Goal: Information Seeking & Learning: Find specific fact

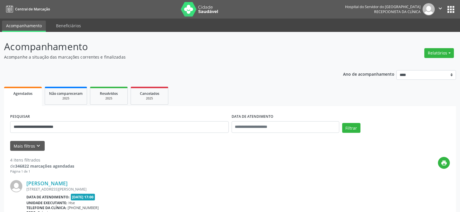
type input "**********"
click at [342, 123] on button "Filtrar" at bounding box center [351, 128] width 18 height 10
click at [111, 182] on link "Maria dos Prazeres Valenca de M.Da Luz" at bounding box center [75, 183] width 99 height 6
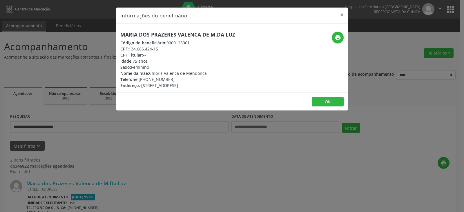
drag, startPoint x: 237, startPoint y: 31, endPoint x: 115, endPoint y: 29, distance: 121.6
click at [115, 29] on div "Informações do beneficiário × Maria dos Prazeres Valenca de M.Da Luz Código do …" at bounding box center [232, 106] width 464 height 212
copy h5 "Maria dos Prazeres Valenca de M.Da Luz"
drag, startPoint x: 162, startPoint y: 48, endPoint x: 131, endPoint y: 49, distance: 31.7
click at [131, 49] on div "CPF: 134.686.424-15" at bounding box center [177, 49] width 115 height 6
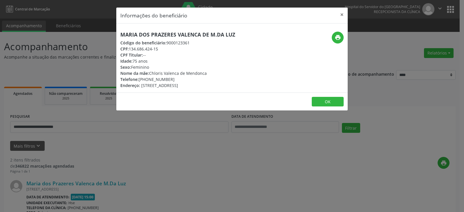
copy div "134.686.424-15"
drag, startPoint x: 178, startPoint y: 81, endPoint x: 148, endPoint y: 79, distance: 30.8
click at [148, 79] on div "Telefone: [PHONE_NUMBER]" at bounding box center [177, 79] width 115 height 6
copy div "98565-1924"
click at [336, 39] on icon "print" at bounding box center [338, 37] width 6 height 6
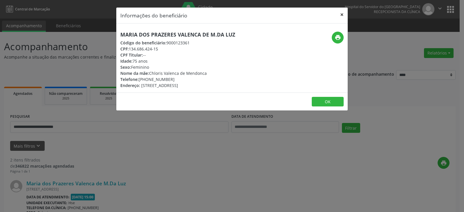
click at [339, 17] on button "×" at bounding box center [342, 15] width 12 height 14
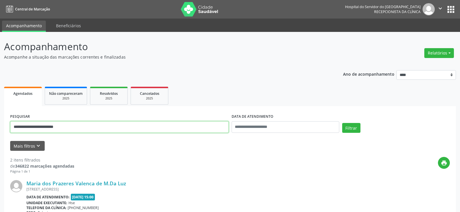
click at [118, 126] on input "**********" at bounding box center [119, 127] width 218 height 12
click at [342, 123] on button "Filtrar" at bounding box center [351, 128] width 18 height 10
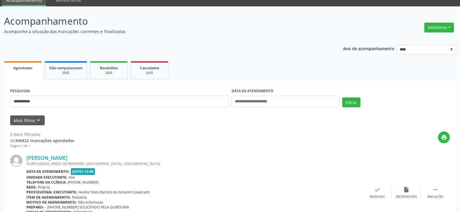
scroll to position [58, 0]
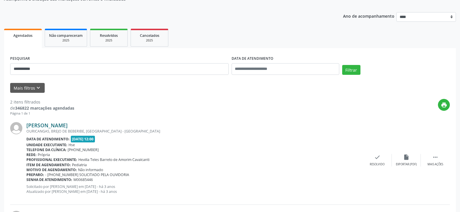
click at [68, 122] on link "[PERSON_NAME]" at bounding box center [46, 125] width 41 height 6
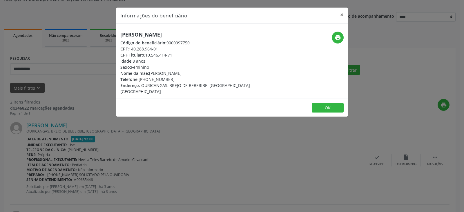
drag, startPoint x: 220, startPoint y: 35, endPoint x: 115, endPoint y: 34, distance: 104.7
click at [115, 34] on div "Informações do beneficiário × [PERSON_NAME] Código do beneficiário: 9000997750 …" at bounding box center [232, 106] width 464 height 212
copy h5 "[PERSON_NAME]"
drag, startPoint x: 175, startPoint y: 56, endPoint x: 145, endPoint y: 55, distance: 30.2
click at [145, 55] on div "CPF Titular: 010.546.414-71" at bounding box center [193, 55] width 146 height 6
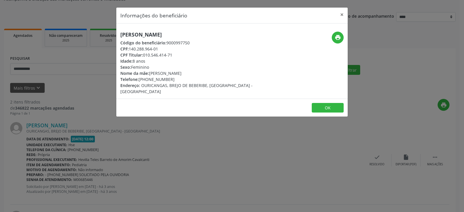
copy div "010.546.414-71"
drag, startPoint x: 173, startPoint y: 78, endPoint x: 148, endPoint y: 79, distance: 25.2
click at [148, 79] on div "Telefone: [PHONE_NUMBER]" at bounding box center [193, 79] width 146 height 6
copy div "99774-0139"
click at [335, 37] on icon "print" at bounding box center [338, 37] width 6 height 6
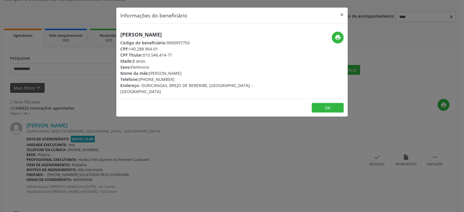
drag, startPoint x: 177, startPoint y: 54, endPoint x: 144, endPoint y: 55, distance: 32.2
click at [144, 55] on div "CPF Titular: 010.546.414-71" at bounding box center [193, 55] width 146 height 6
copy div "010.546.414-71"
click at [340, 16] on button "×" at bounding box center [342, 15] width 12 height 14
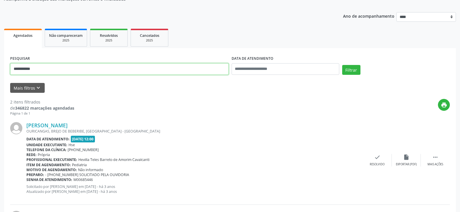
click at [100, 70] on input "**********" at bounding box center [119, 69] width 218 height 12
paste input "***"
type input "**********"
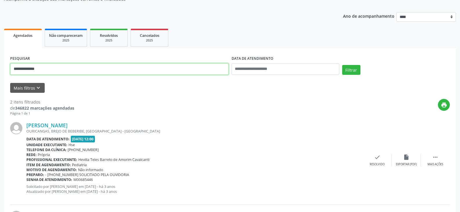
click at [342, 65] on button "Filtrar" at bounding box center [351, 70] width 18 height 10
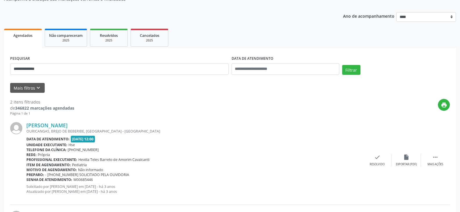
scroll to position [0, 0]
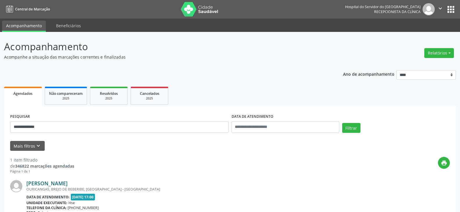
click at [68, 184] on link "[PERSON_NAME]" at bounding box center [46, 183] width 41 height 6
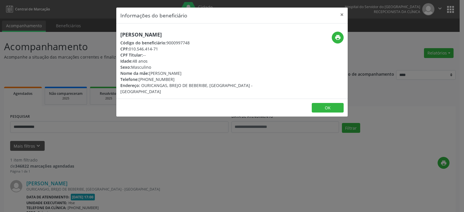
drag, startPoint x: 203, startPoint y: 31, endPoint x: 120, endPoint y: 25, distance: 82.6
click at [120, 25] on div "[PERSON_NAME] Código do beneficiário: 9000997748 CPF: 010.546.414-71 CPF Titula…" at bounding box center [231, 60] width 231 height 75
copy h5 "[PERSON_NAME]"
click at [339, 17] on button "×" at bounding box center [342, 15] width 12 height 14
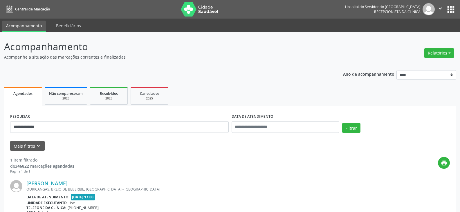
click at [118, 106] on div "**********" at bounding box center [230, 187] width 452 height 162
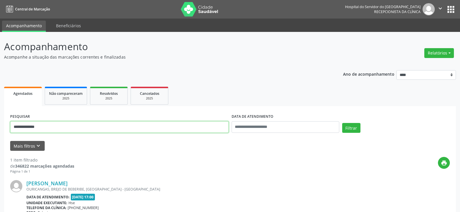
click at [112, 122] on input "**********" at bounding box center [119, 127] width 218 height 12
click at [170, 125] on input "text" at bounding box center [119, 127] width 218 height 12
paste input "**********"
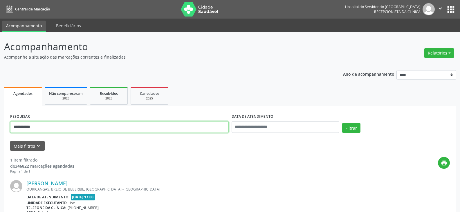
click at [342, 123] on button "Filtrar" at bounding box center [351, 128] width 18 height 10
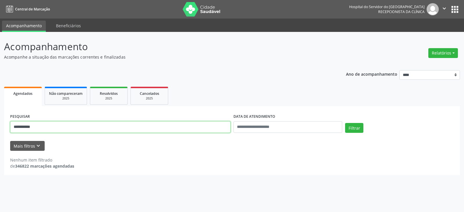
click at [152, 129] on input "**********" at bounding box center [120, 127] width 220 height 12
click at [151, 129] on input "**********" at bounding box center [120, 127] width 220 height 12
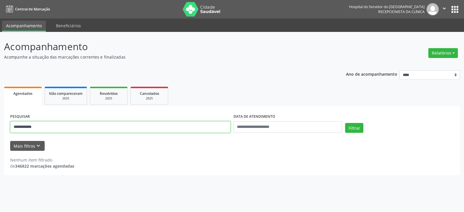
click at [345, 123] on button "Filtrar" at bounding box center [354, 128] width 18 height 10
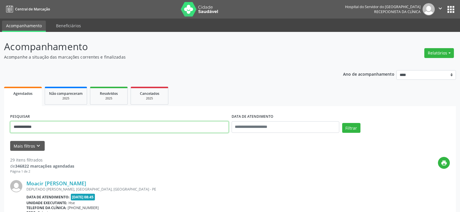
drag, startPoint x: 24, startPoint y: 122, endPoint x: 0, endPoint y: 122, distance: 24.1
type input "**********"
click at [342, 123] on button "Filtrar" at bounding box center [351, 128] width 18 height 10
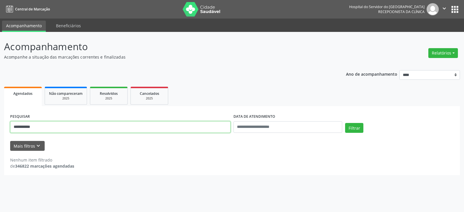
click at [93, 126] on input "**********" at bounding box center [120, 127] width 220 height 12
click at [153, 123] on input "text" at bounding box center [120, 127] width 220 height 12
type input "**********"
click at [345, 123] on button "Filtrar" at bounding box center [354, 128] width 18 height 10
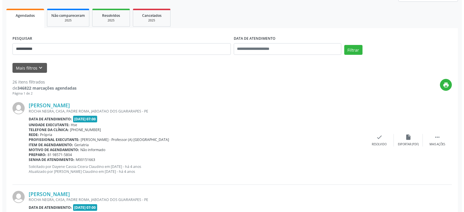
scroll to position [87, 0]
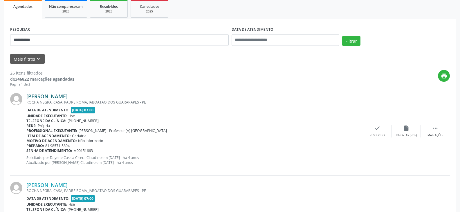
click at [68, 94] on link "[PERSON_NAME]" at bounding box center [46, 96] width 41 height 6
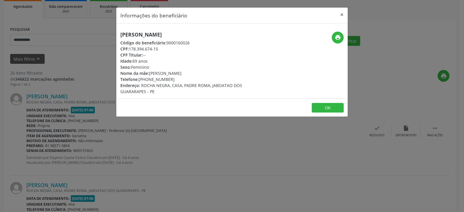
drag, startPoint x: 233, startPoint y: 36, endPoint x: 110, endPoint y: 35, distance: 123.0
click at [110, 35] on div "Informações do beneficiário × [PERSON_NAME] Código do beneficiário: 9000160026 …" at bounding box center [232, 106] width 464 height 212
copy h5 "[PERSON_NAME]"
drag, startPoint x: 164, startPoint y: 49, endPoint x: 130, endPoint y: 49, distance: 34.5
click at [130, 49] on div "CPF: 178.394.674-15" at bounding box center [193, 49] width 146 height 6
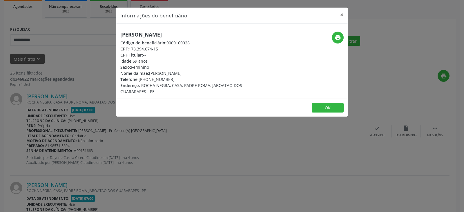
copy div "178.394.674-15"
drag, startPoint x: 177, startPoint y: 80, endPoint x: 148, endPoint y: 81, distance: 29.0
click at [148, 81] on div "Telefone: [PHONE_NUMBER]" at bounding box center [193, 79] width 146 height 6
click at [335, 38] on icon "print" at bounding box center [338, 37] width 6 height 6
